Goal: Transaction & Acquisition: Purchase product/service

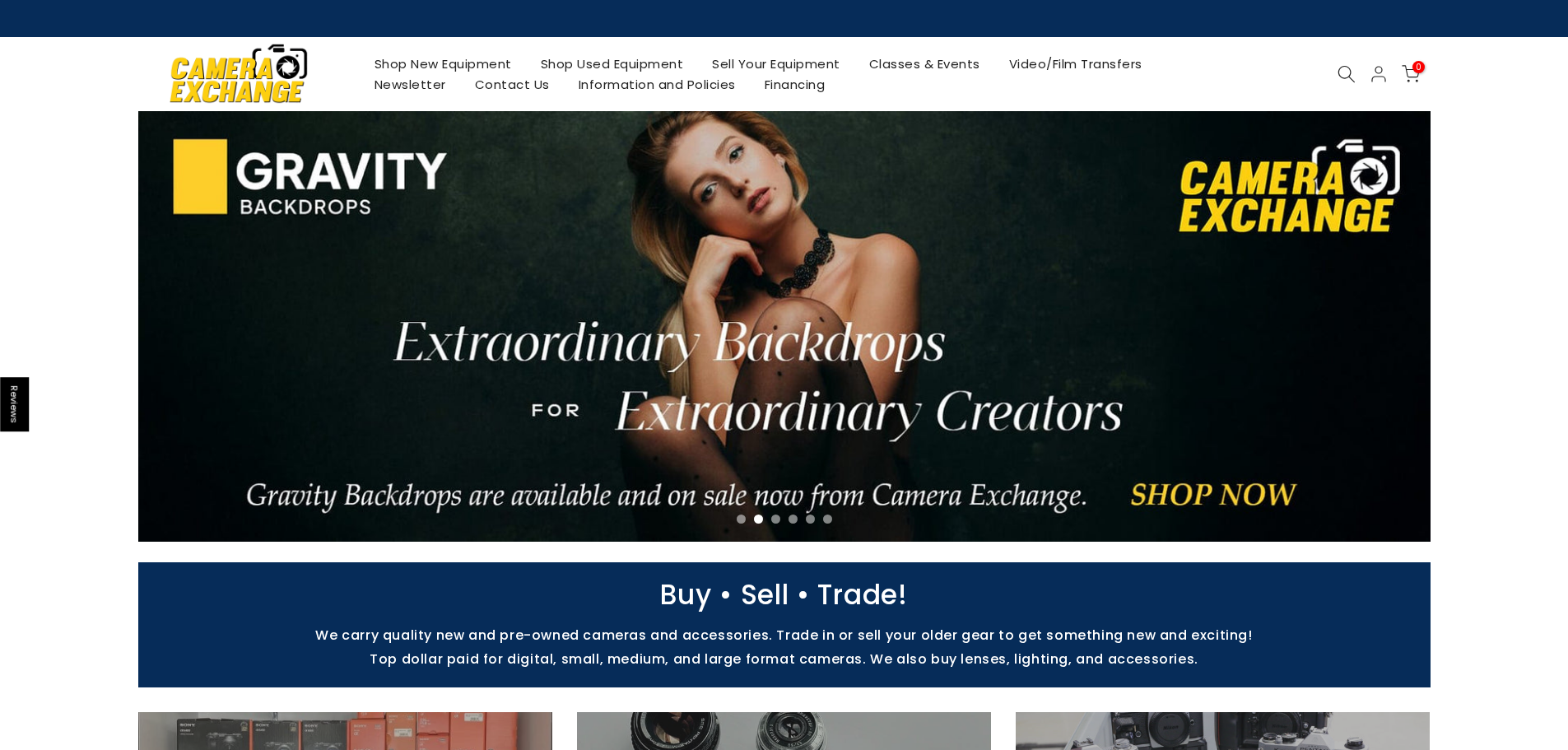
click at [582, 69] on link "Shop Used Equipment" at bounding box center [612, 64] width 172 height 21
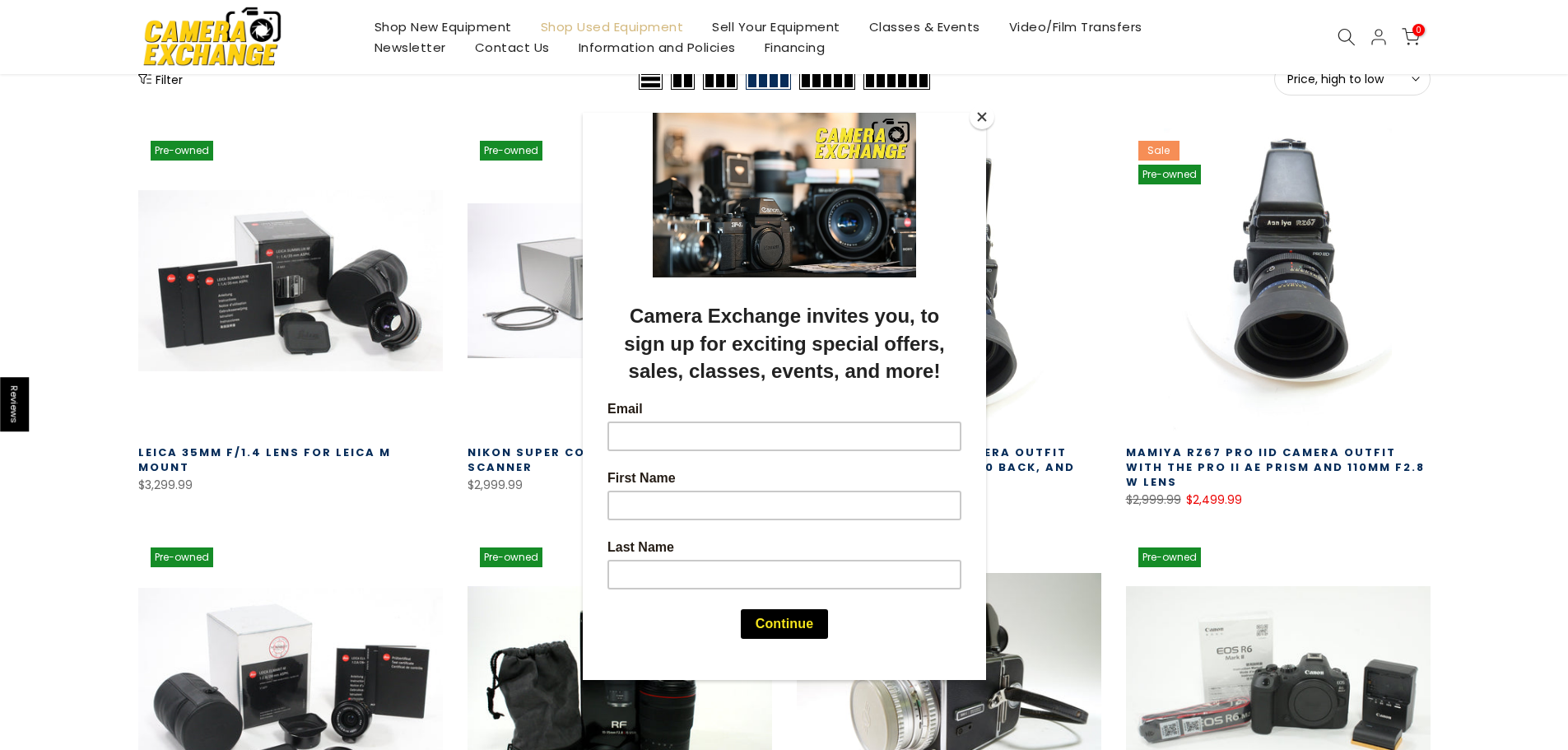
scroll to position [247, 0]
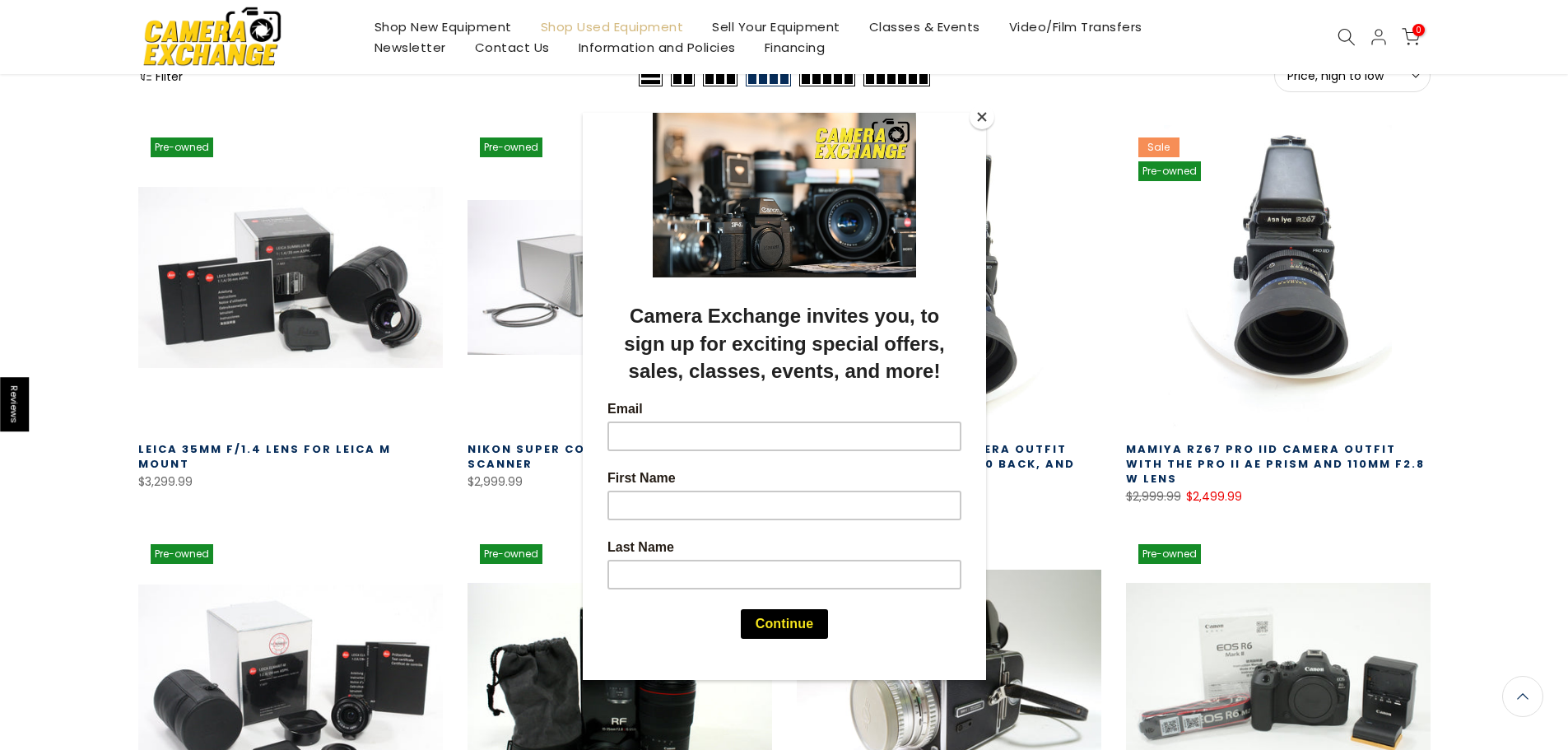
click at [976, 109] on button "Close" at bounding box center [982, 117] width 24 height 24
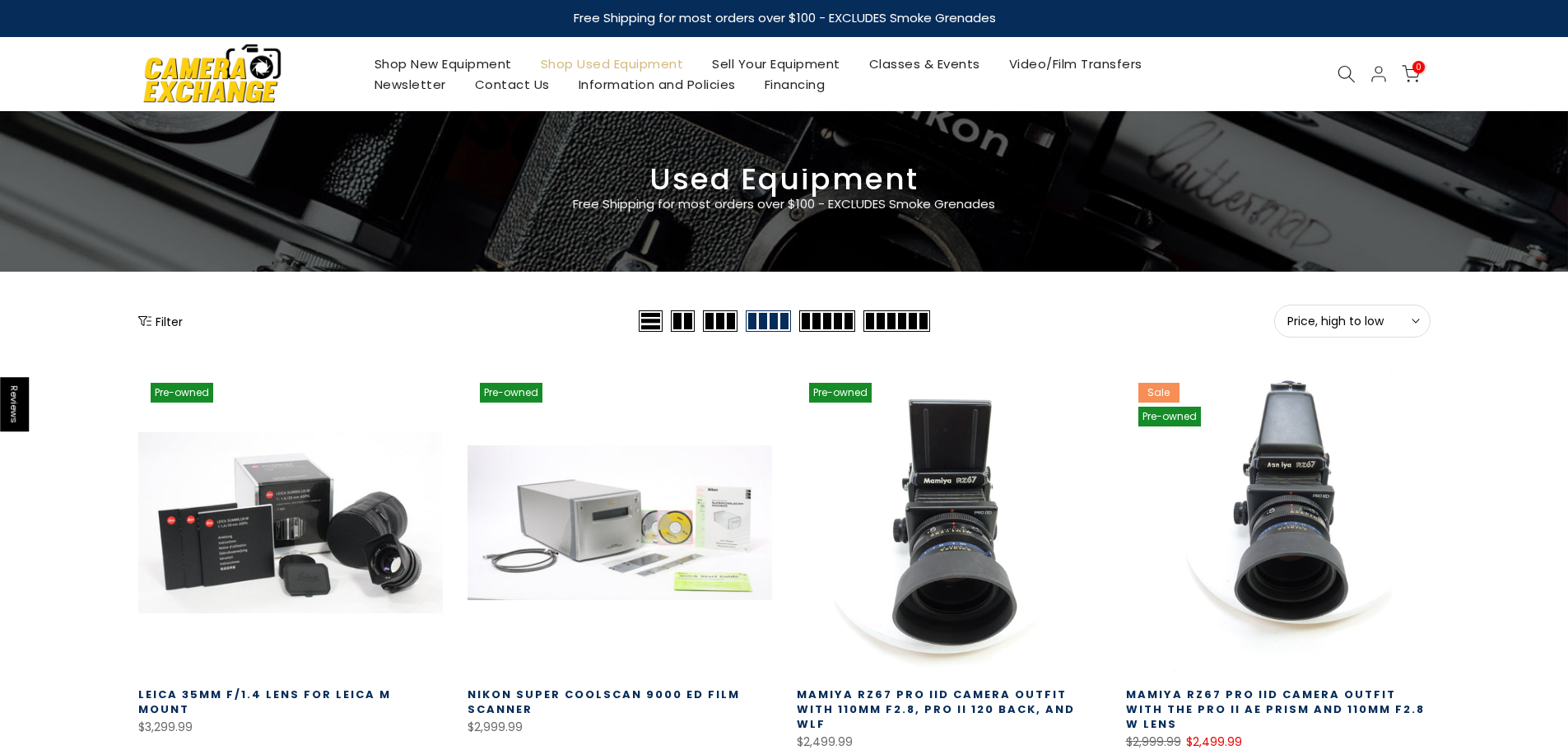
scroll to position [0, 0]
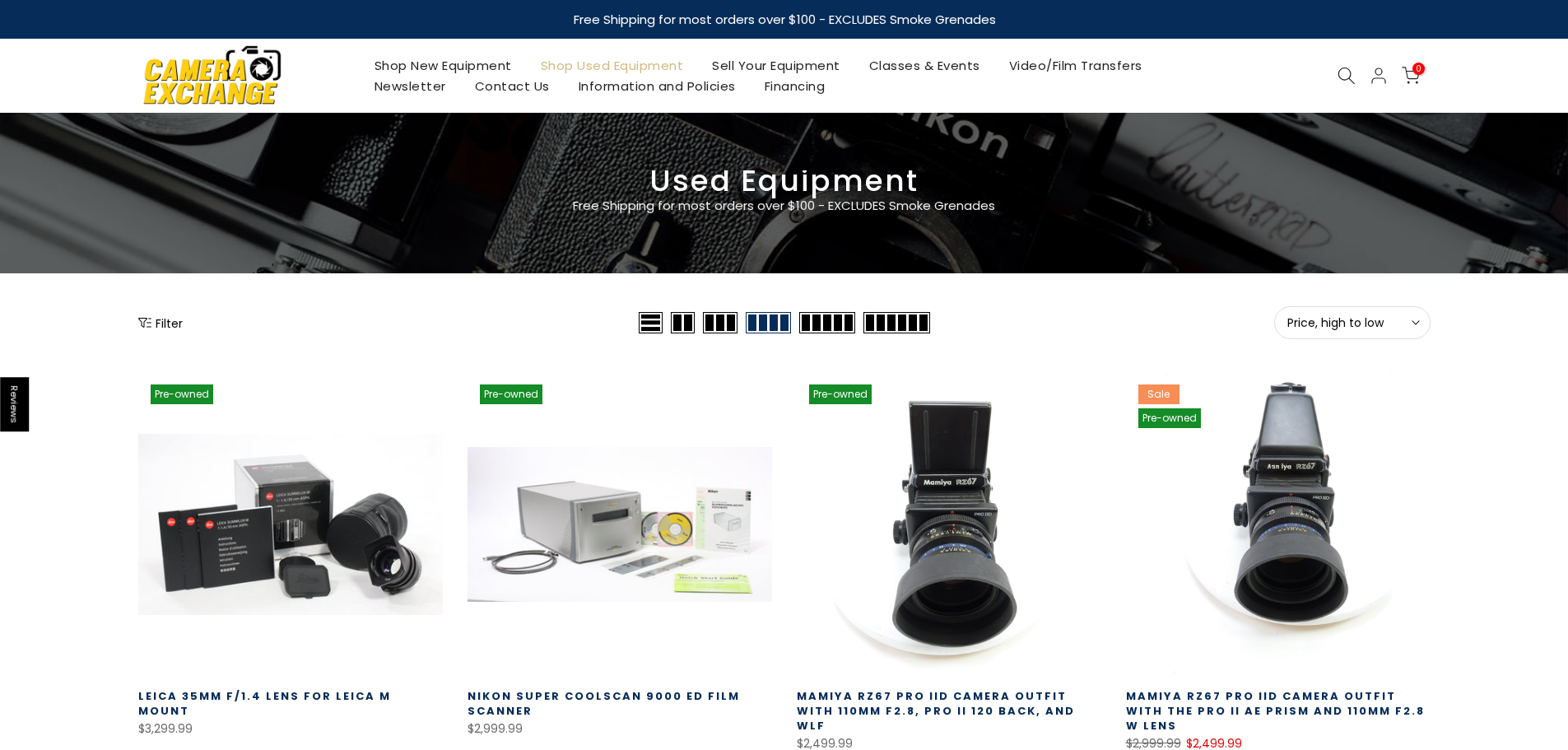
click at [174, 323] on button "Filter" at bounding box center [160, 322] width 44 height 16
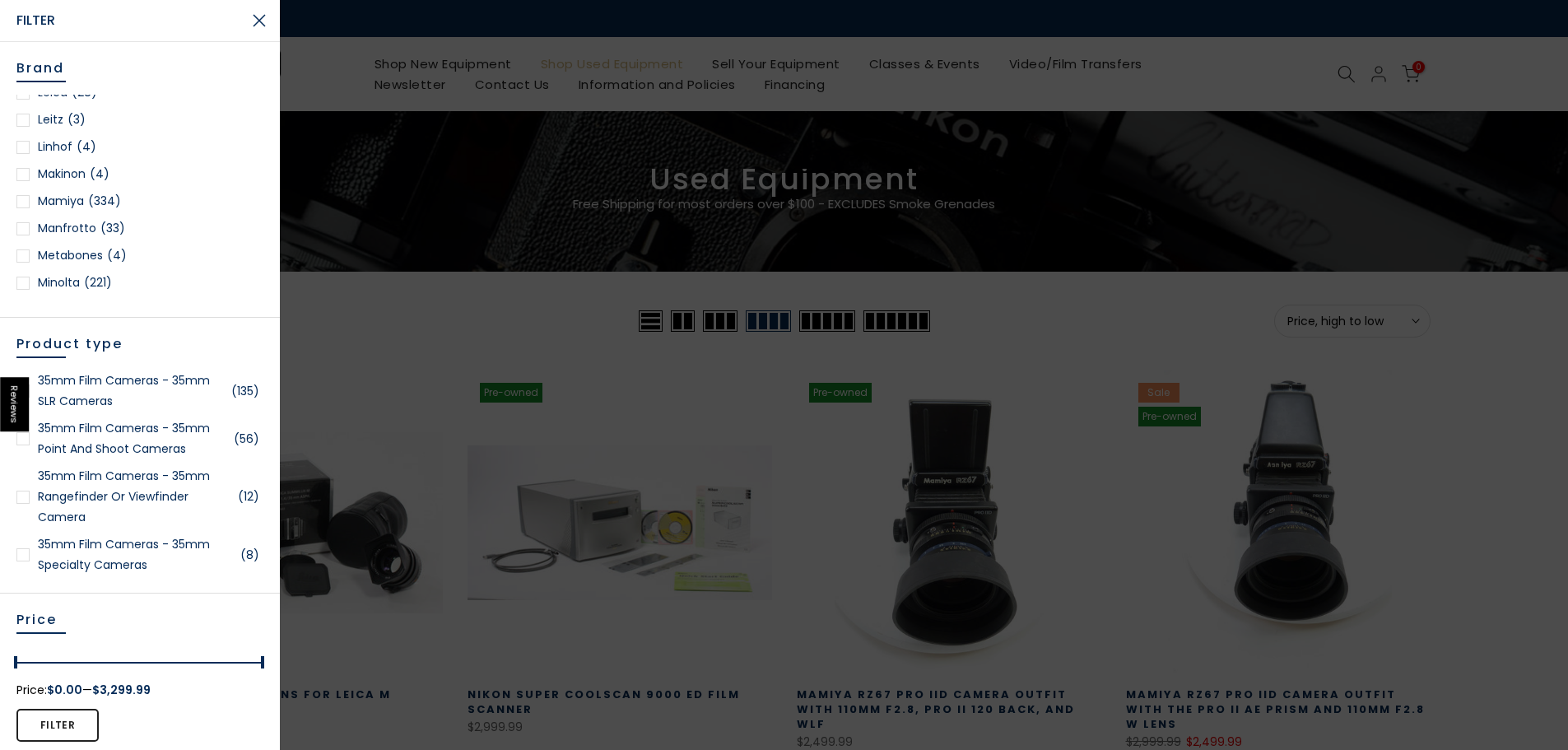
scroll to position [1316, 0]
click at [50, 286] on link "Nikon (344)" at bounding box center [139, 282] width 247 height 21
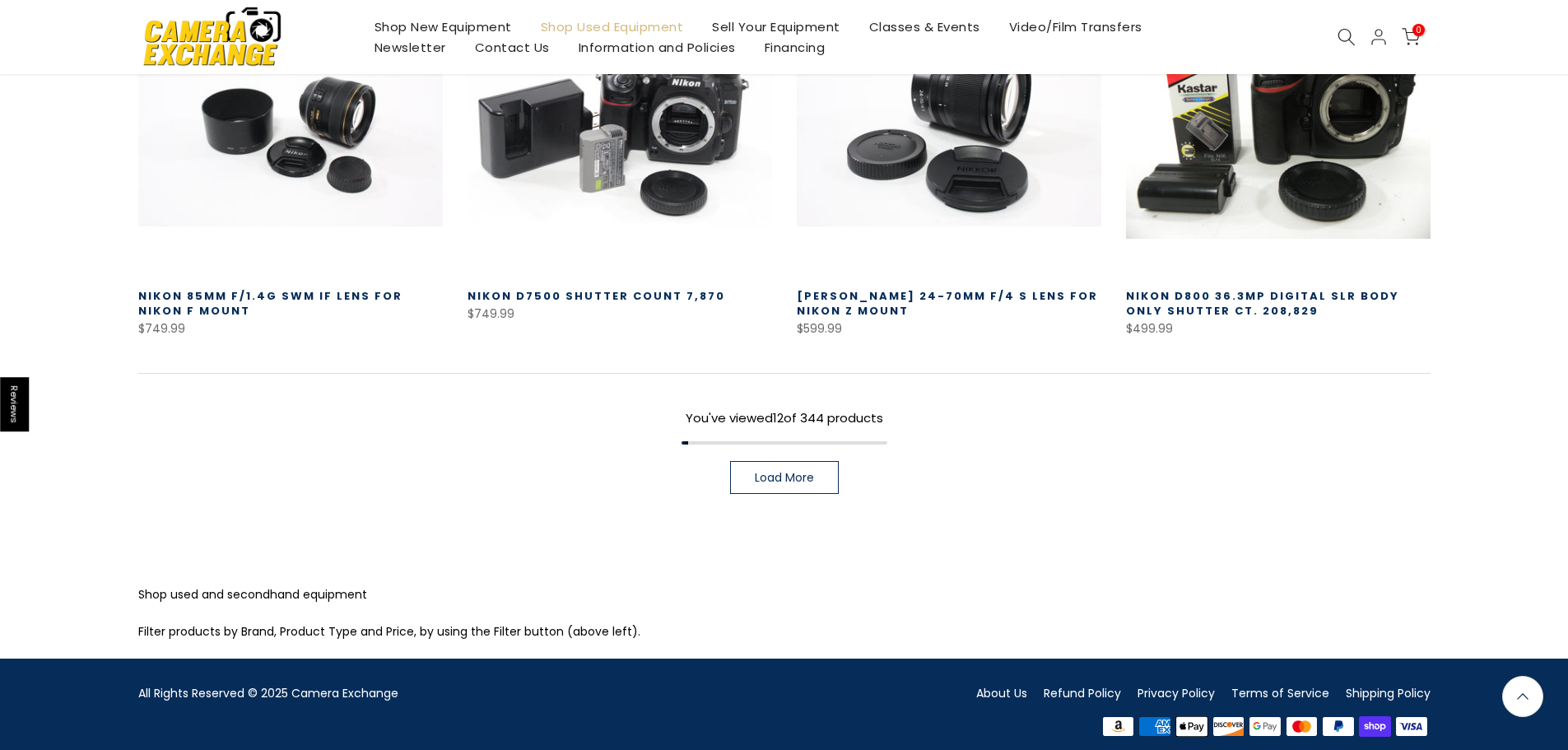
scroll to position [1275, 0]
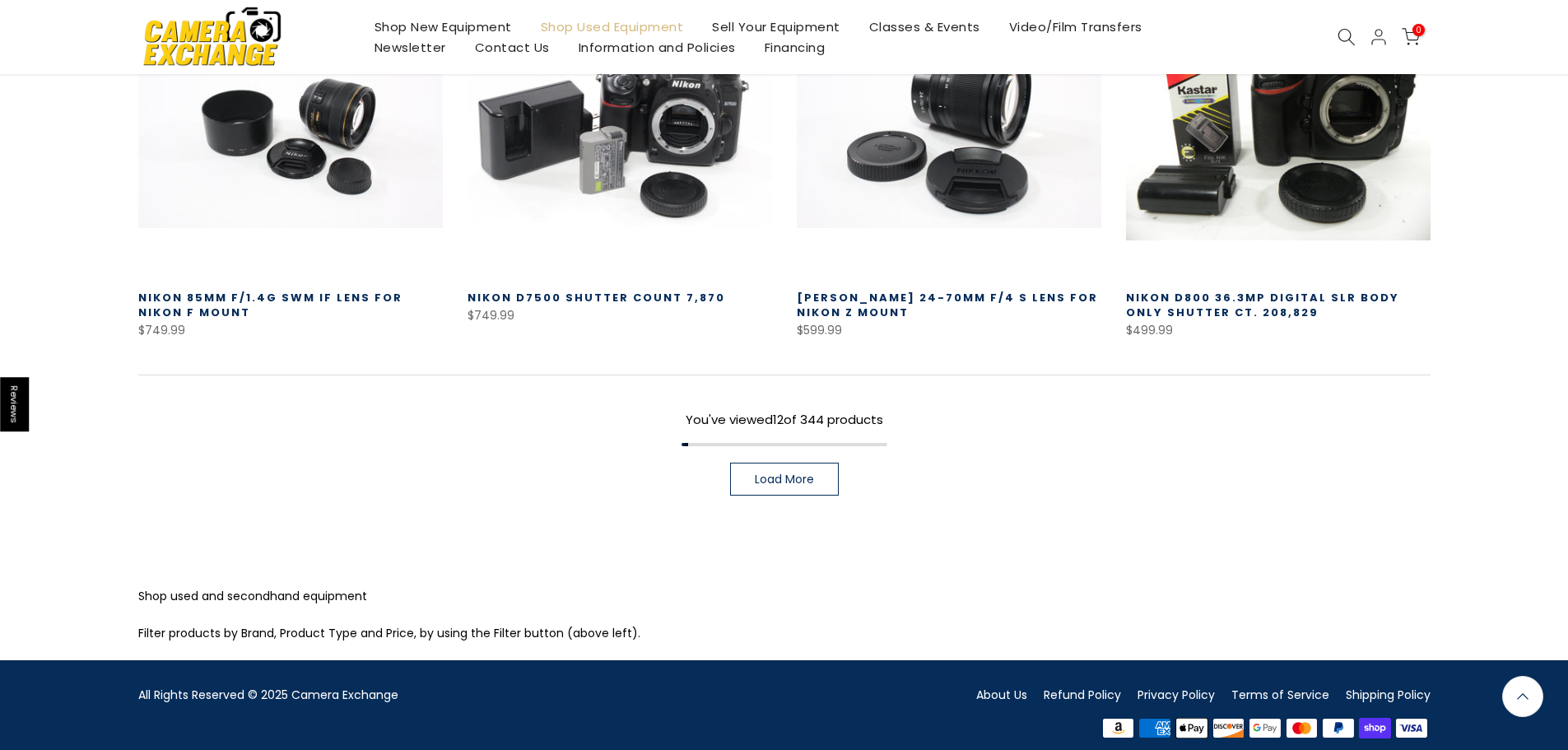
click at [799, 473] on span "Load More" at bounding box center [784, 479] width 59 height 11
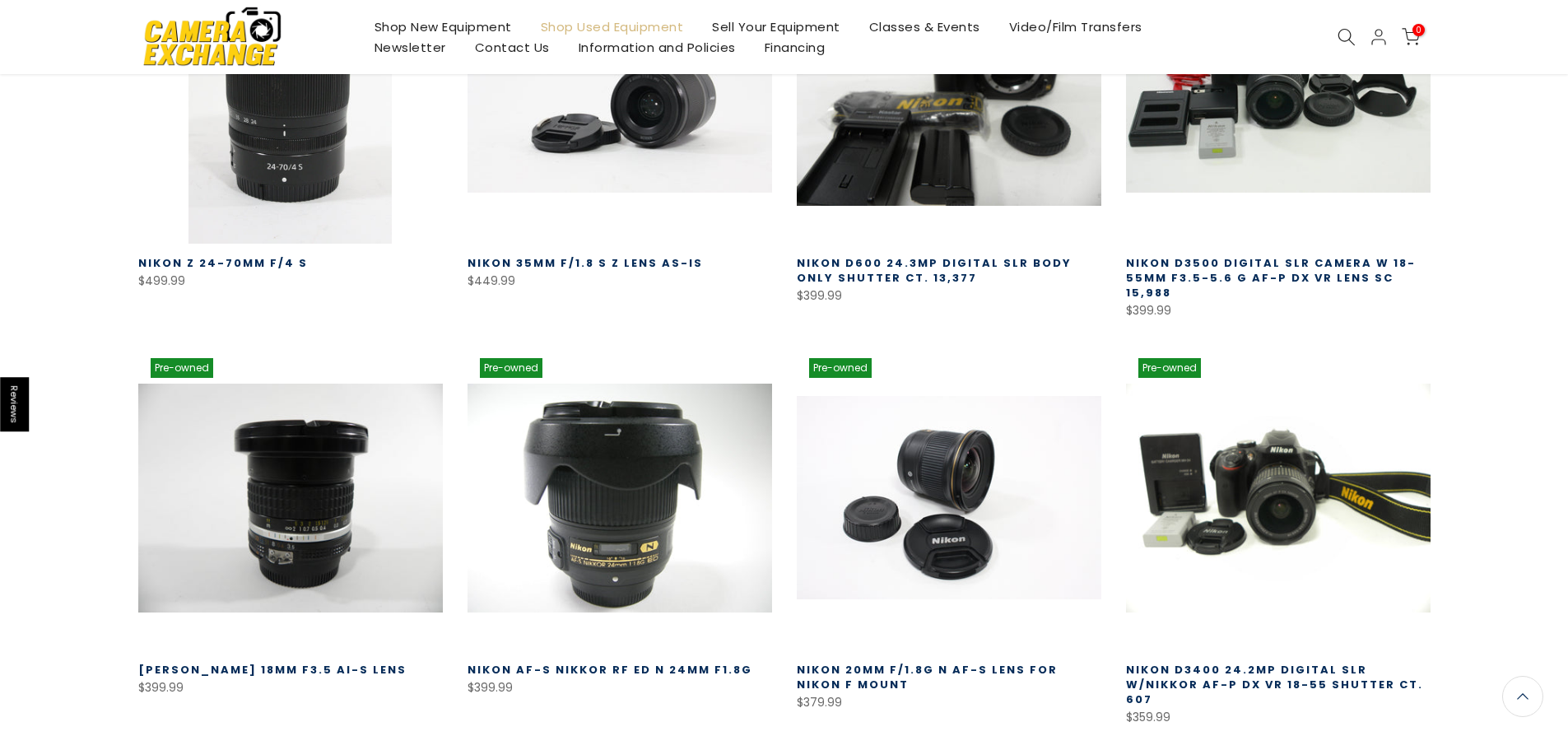
scroll to position [2099, 0]
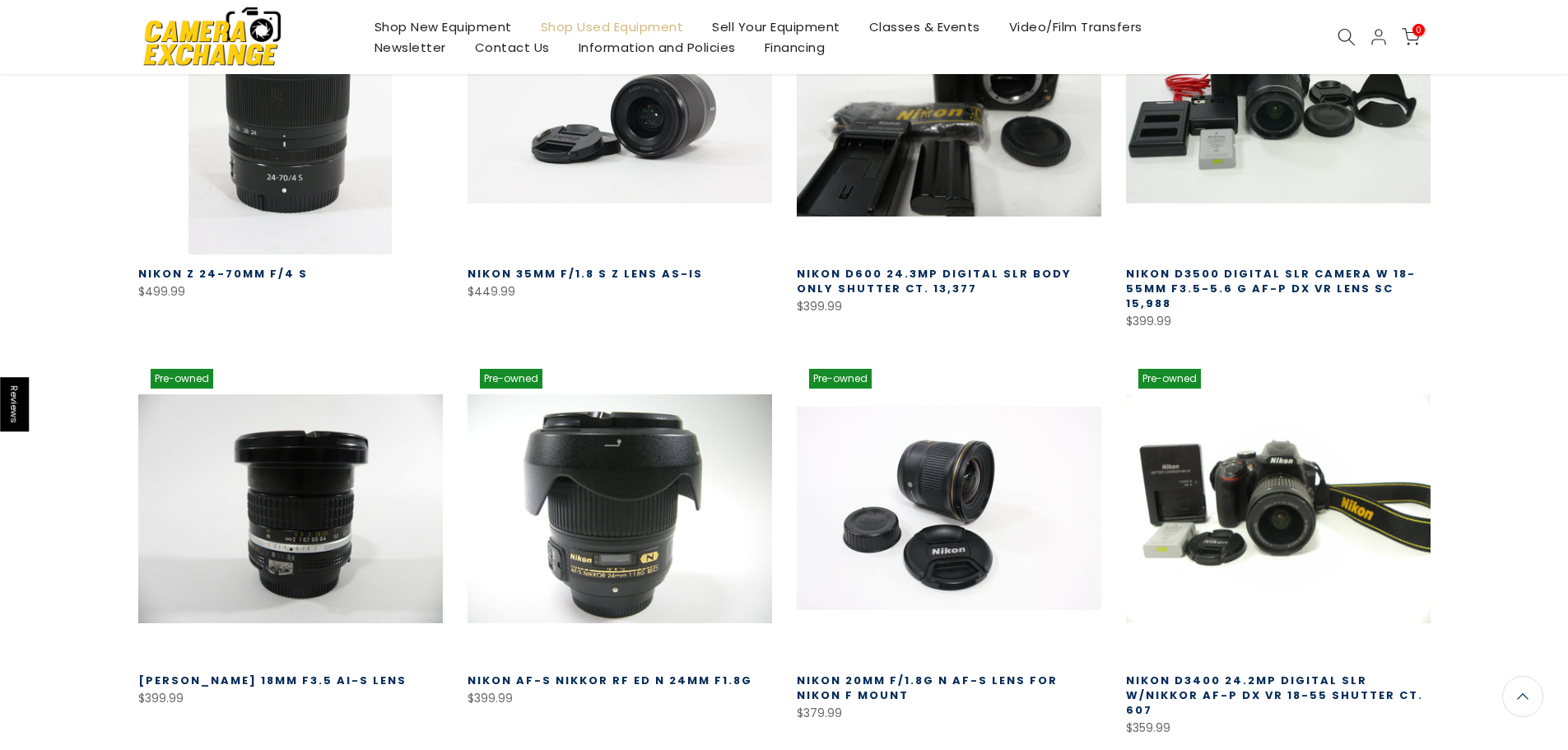
click at [1340, 32] on icon at bounding box center [1346, 37] width 18 height 18
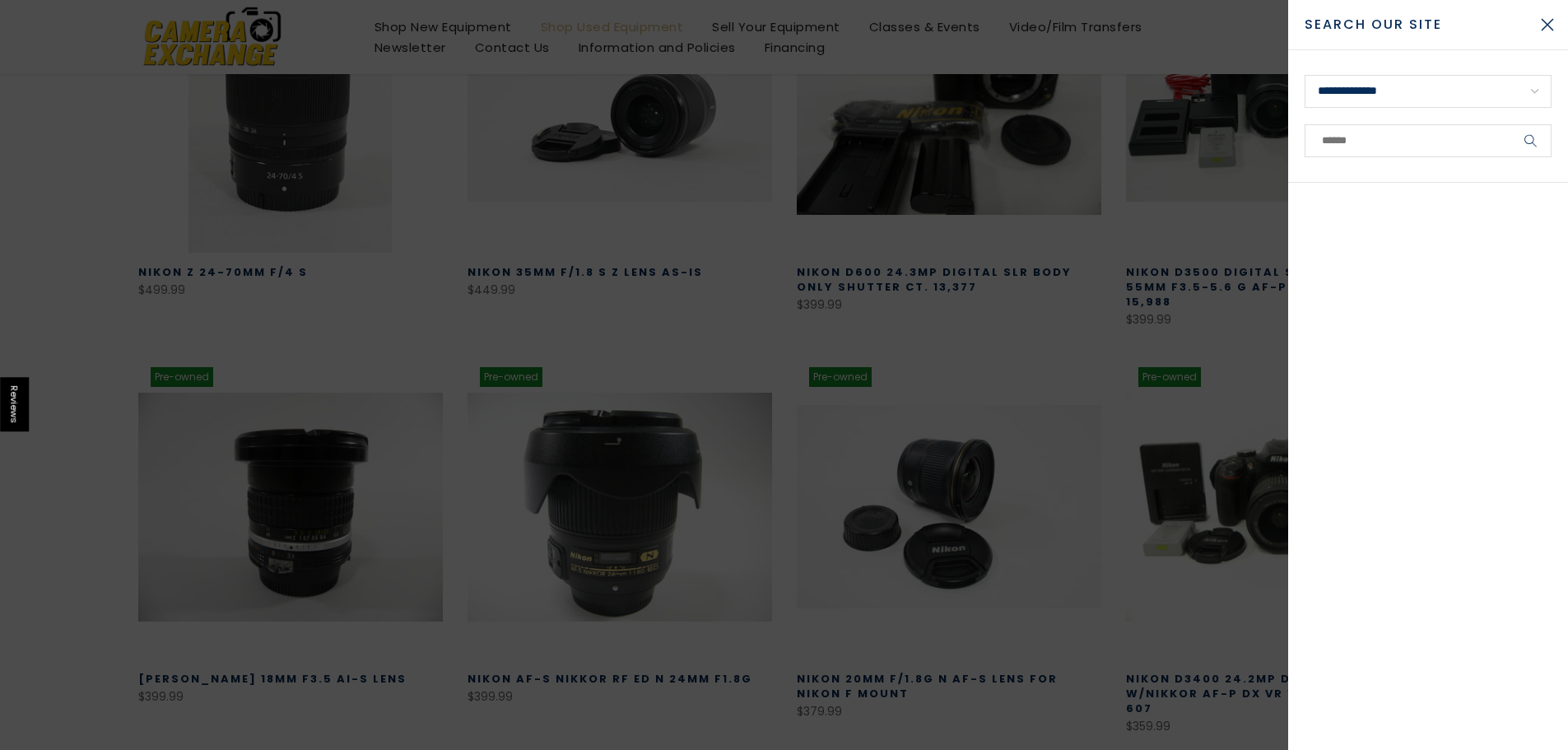
scroll to position [2098, 0]
click at [1536, 93] on select "**********" at bounding box center [1428, 91] width 247 height 33
click at [1564, 72] on form "**********" at bounding box center [1428, 116] width 280 height 133
click at [1368, 142] on input "text" at bounding box center [1428, 140] width 247 height 33
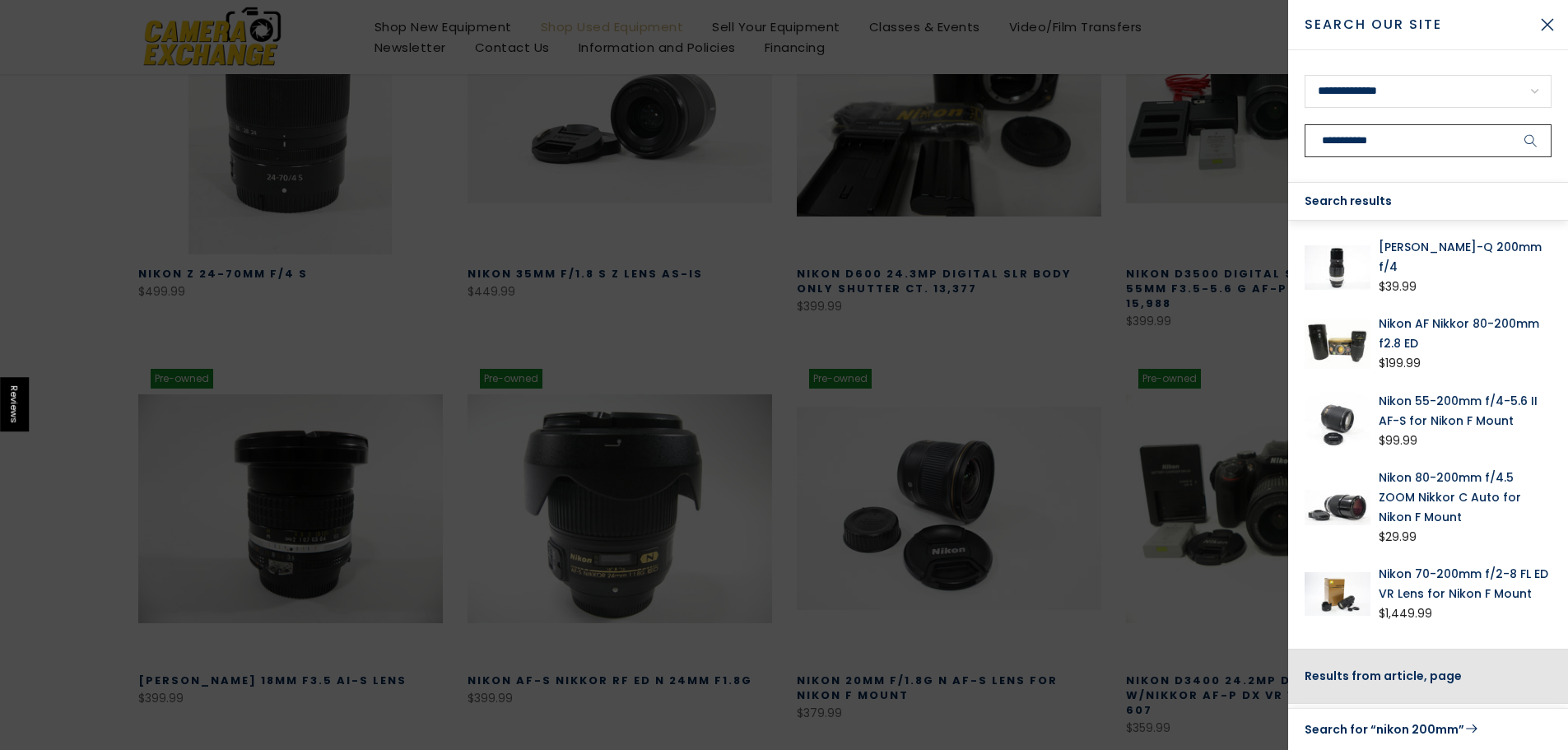
type input "**********"
click at [1394, 573] on link "Nikon 70-200mm f/2-8 FL ED VR Lens for Nikon F Mount" at bounding box center [1465, 583] width 173 height 40
